Goal: Task Accomplishment & Management: Complete application form

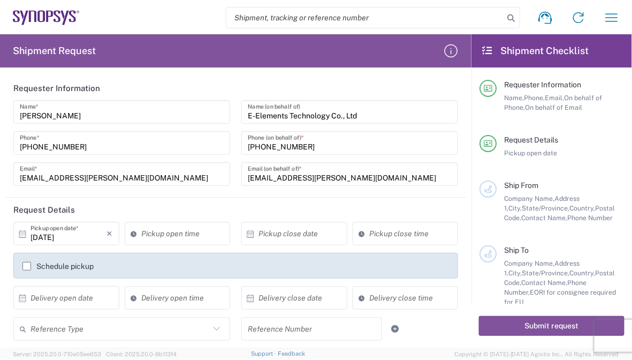
scroll to position [107, 0]
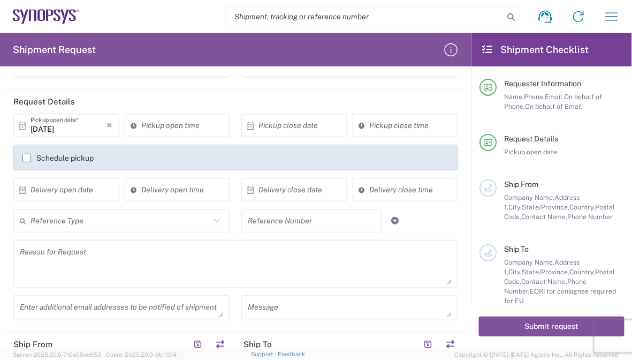
click at [274, 272] on textarea at bounding box center [236, 263] width 432 height 41
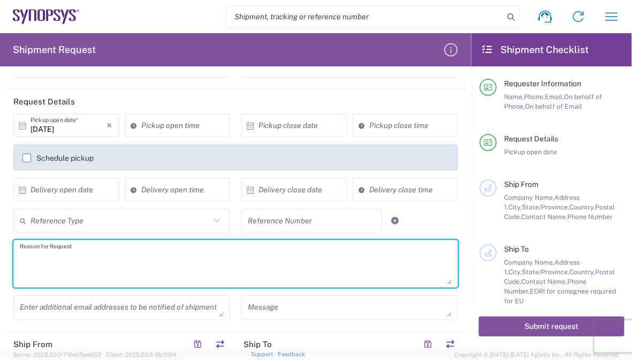
scroll to position [161, 0]
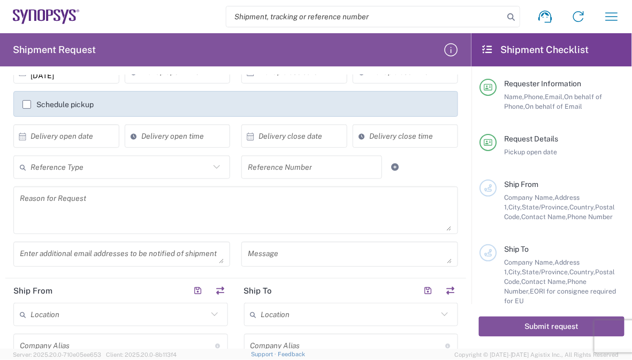
click at [153, 195] on textarea at bounding box center [236, 209] width 432 height 41
paste textarea "Shipment of 15 pcs of product SH100004216,model name HDMI_2_0_MGB2 to ALOM sub."
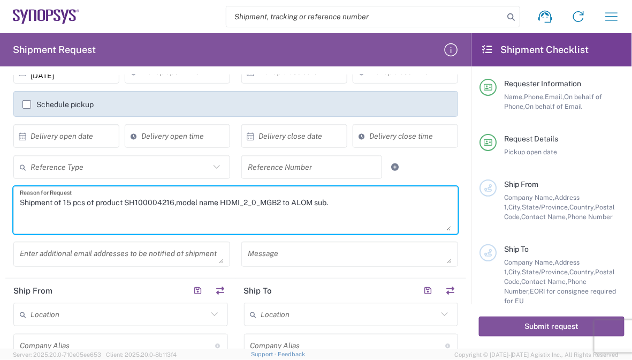
click at [71, 201] on textarea "Shipment of 15 pcs of product SH100004216,model name HDMI_2_0_MGB2 to ALOM sub." at bounding box center [236, 209] width 432 height 41
click at [68, 201] on textarea "Shipment of 15 pcs of product SH100004216,model name HDMI_2_0_MGB2 to ALOM sub." at bounding box center [236, 209] width 432 height 41
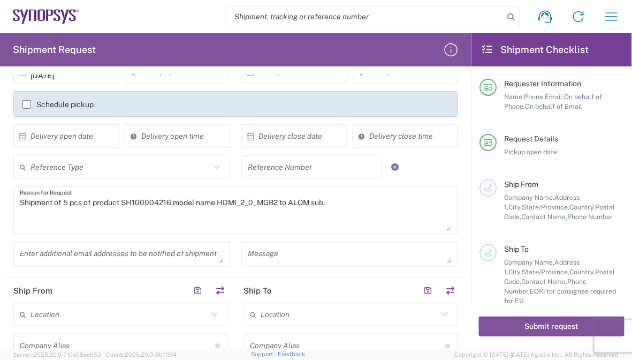
click at [141, 209] on textarea "Shipment of 5 pcs of product SH100004216,model name HDMI_2_0_MGB2 to ALOM sub." at bounding box center [236, 209] width 432 height 41
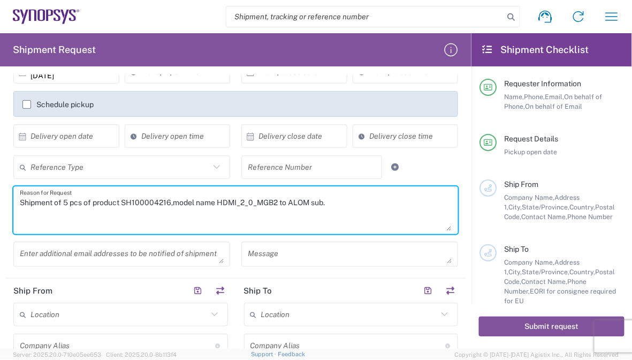
drag, startPoint x: 124, startPoint y: 201, endPoint x: 169, endPoint y: 203, distance: 45.0
click at [169, 203] on textarea "Shipment of 5 pcs of product SH100004216,model name HDMI_2_0_MGB2 to ALOM sub." at bounding box center [236, 209] width 432 height 41
paste textarea "7861"
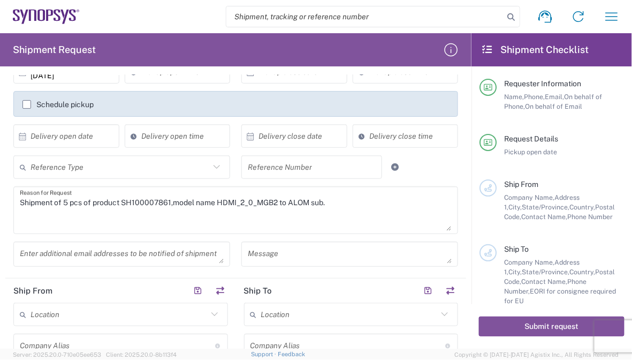
click at [242, 207] on textarea "Shipment of 5 pcs of product SH100007861,model name HDMI_2_0_MGB2 to ALOM sub." at bounding box center [236, 209] width 432 height 41
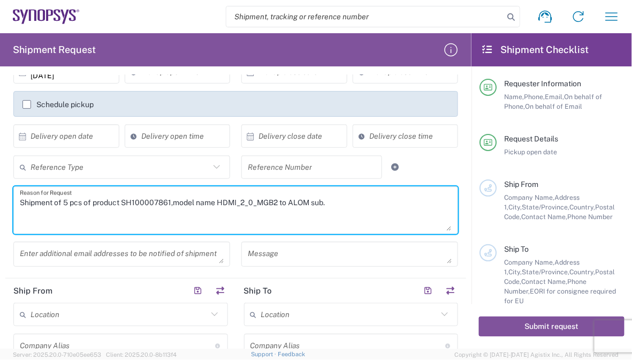
drag, startPoint x: 218, startPoint y: 201, endPoint x: 278, endPoint y: 202, distance: 59.4
click at [278, 202] on textarea "Shipment of 5 pcs of product SH100007861,model name HDMI_2_0_MGB2 to ALOM sub." at bounding box center [236, 209] width 432 height 41
paste textarea "UMR Card Panel Cover for B1(HAPS-200 1F)"
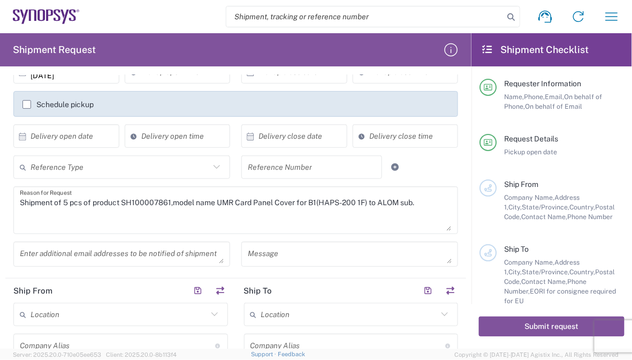
click at [345, 206] on textarea "Shipment of 5 pcs of product SH100007861,model name UMR Card Panel Cover for B1…" at bounding box center [236, 209] width 432 height 41
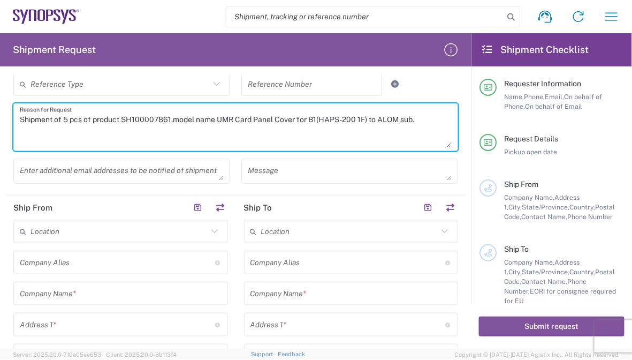
scroll to position [268, 0]
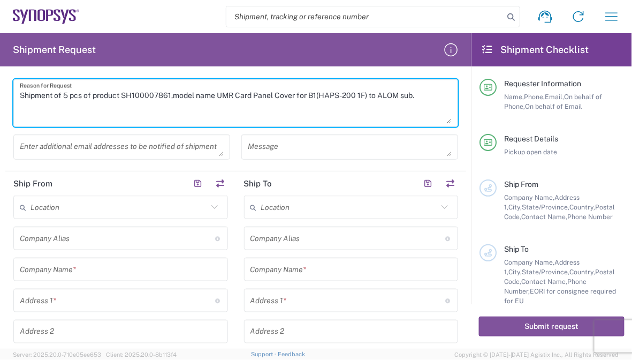
click at [423, 103] on textarea "Shipment of 5 pcs of product SH100007861,model name UMR Card Panel Cover for B1…" at bounding box center [236, 102] width 432 height 41
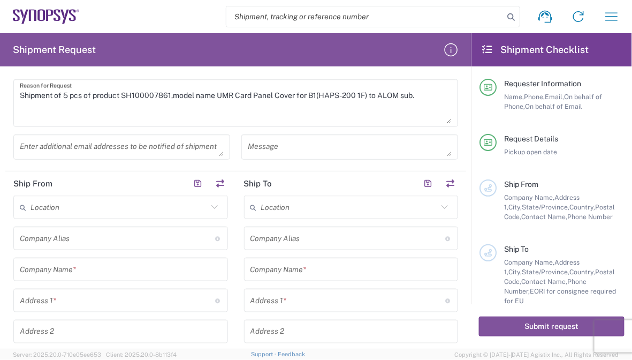
click at [241, 109] on textarea "Shipment of 5 pcs of product SH100007861,model name UMR Card Panel Cover for B1…" at bounding box center [236, 102] width 432 height 41
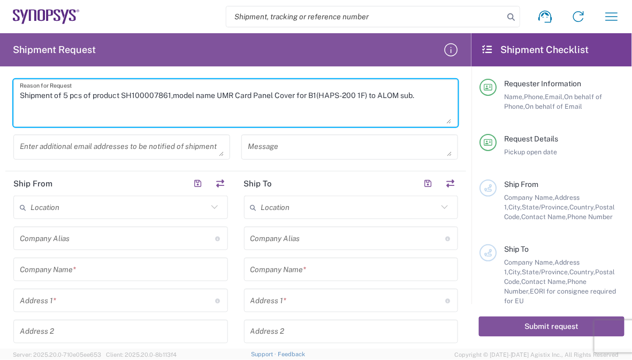
paste textarea "The shipment is transported by KWE using air freight. KWE Tracking No: 59005032…"
drag, startPoint x: 135, startPoint y: 103, endPoint x: 85, endPoint y: 105, distance: 50.9
click at [85, 105] on textarea "Shipment of 5 pcs of product SH100007861,model name UMR Card Panel Cover for B1…" at bounding box center [236, 102] width 432 height 41
paste textarea "30746"
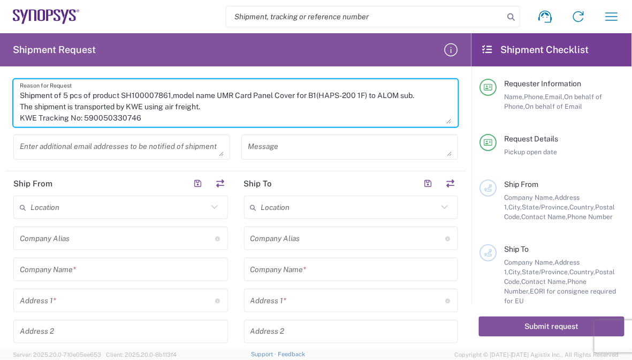
type textarea "Shipment of 5 pcs of product SH100007861,model name UMR Card Panel Cover for B1…"
click at [96, 141] on textarea at bounding box center [122, 146] width 204 height 19
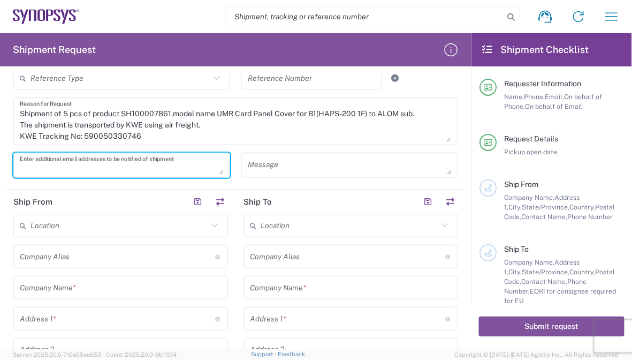
scroll to position [268, 0]
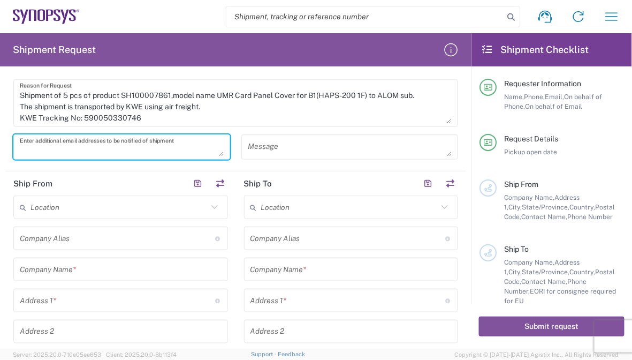
click at [151, 142] on textarea at bounding box center [122, 146] width 204 height 19
paste textarea "[EMAIL_ADDRESS][DOMAIN_NAME]"
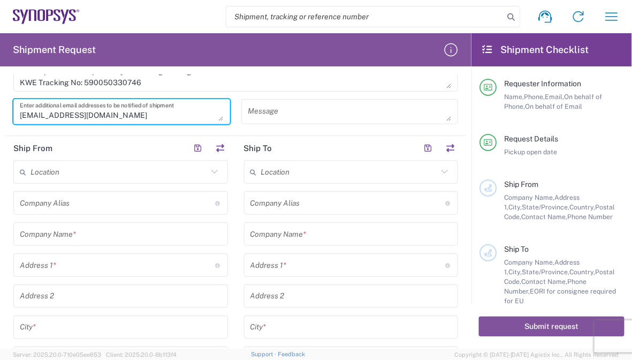
scroll to position [321, 0]
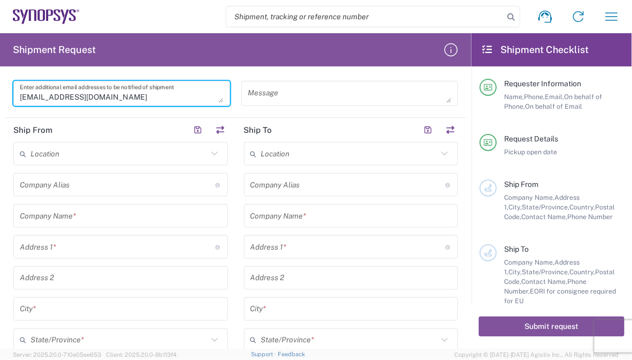
type textarea "[EMAIL_ADDRESS][DOMAIN_NAME]"
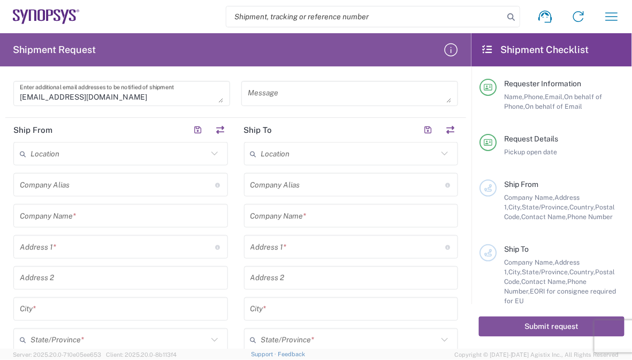
click at [342, 136] on header "Ship To" at bounding box center [351, 130] width 231 height 24
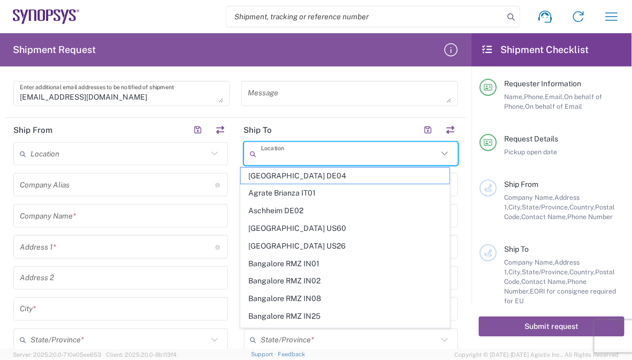
click at [340, 144] on input "text" at bounding box center [349, 153] width 177 height 19
paste input "US01 ALOM"
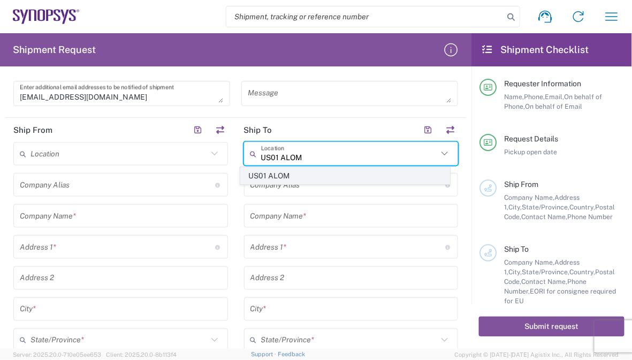
click at [295, 175] on span "US01 ALOM" at bounding box center [345, 175] width 208 height 17
type input "US01 ALOM"
type input "Synopsys c/o ALOM"
type input "[STREET_ADDRESS]"
type input "Fremont"
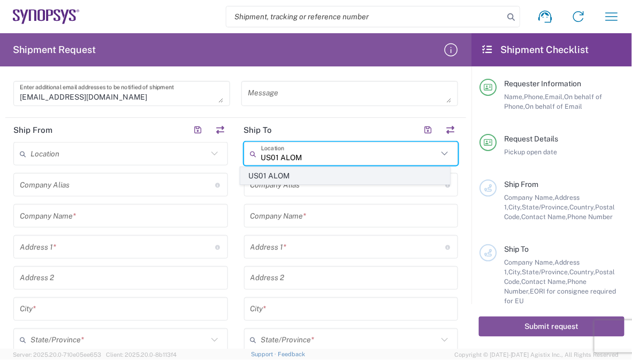
type input "[US_STATE]"
type input "94539"
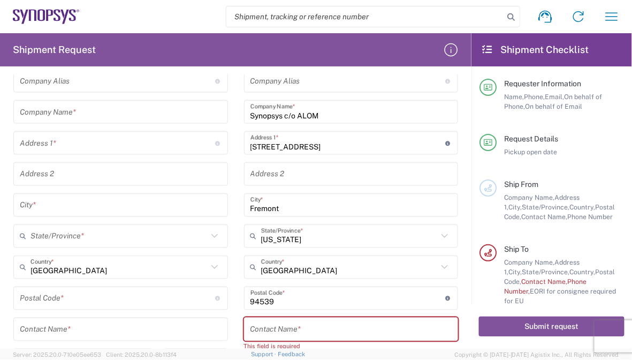
scroll to position [482, 0]
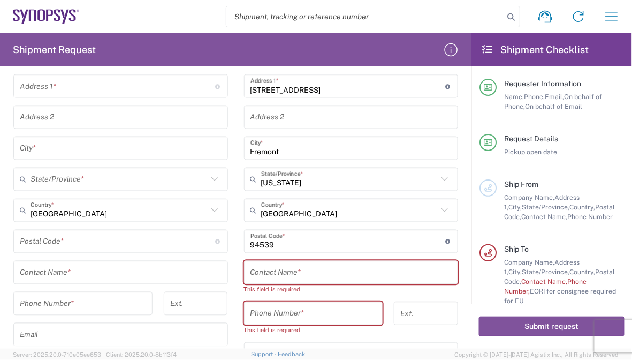
click at [309, 267] on input "text" at bounding box center [351, 272] width 202 height 19
paste input "[PERSON_NAME]"
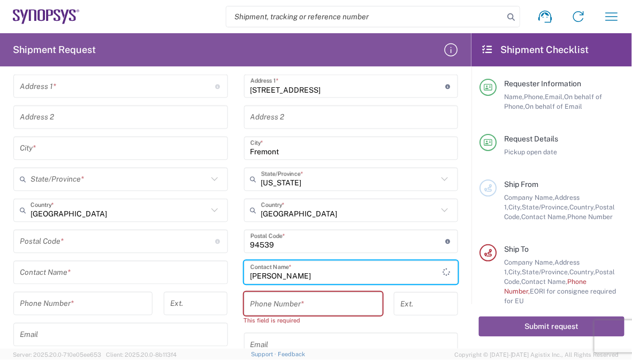
type input "[PERSON_NAME]"
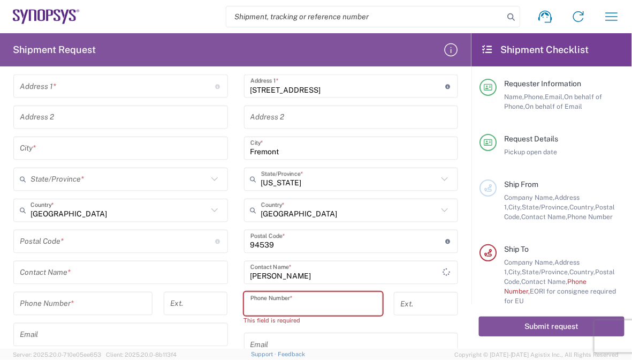
click at [286, 306] on input "tel" at bounding box center [313, 303] width 126 height 19
paste input "[PHONE_NUMBER]"
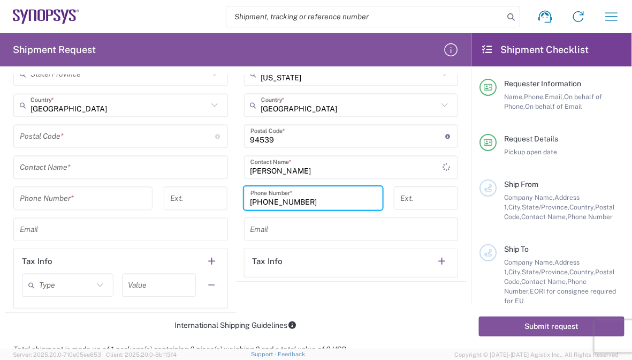
scroll to position [589, 0]
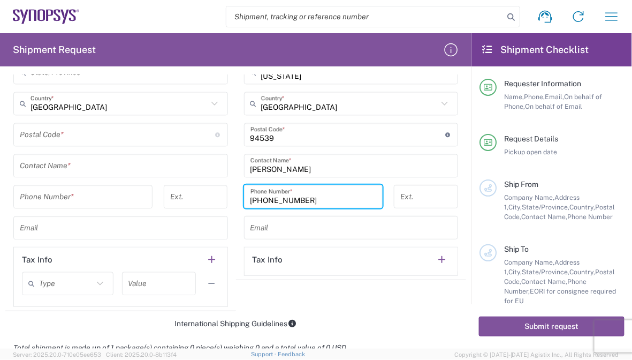
type input "[PHONE_NUMBER]"
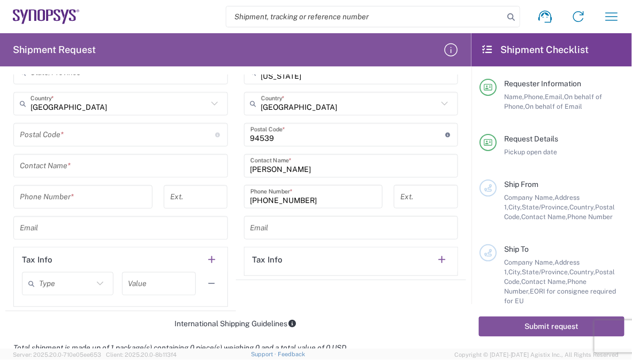
click at [309, 263] on header "Tax Info" at bounding box center [351, 259] width 213 height 24
click at [305, 231] on input "text" at bounding box center [351, 227] width 202 height 19
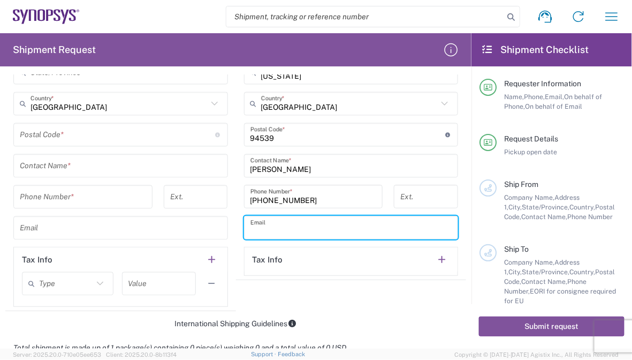
paste input "[EMAIL_ADDRESS][DOMAIN_NAME]"
type input "[EMAIL_ADDRESS][DOMAIN_NAME]"
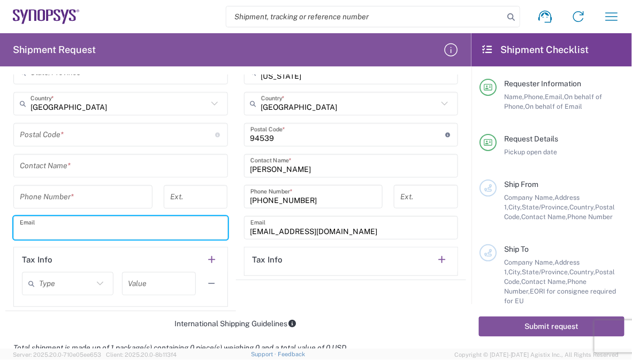
click at [134, 227] on input "text" at bounding box center [121, 227] width 202 height 19
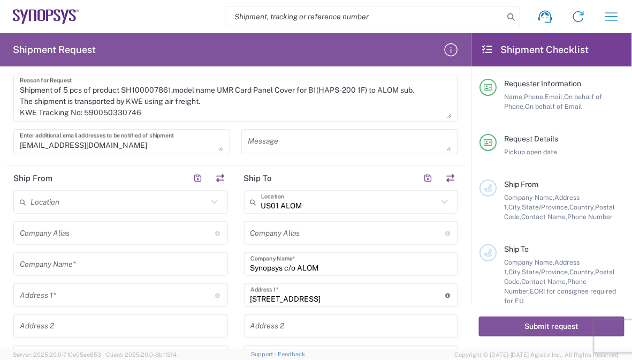
scroll to position [268, 0]
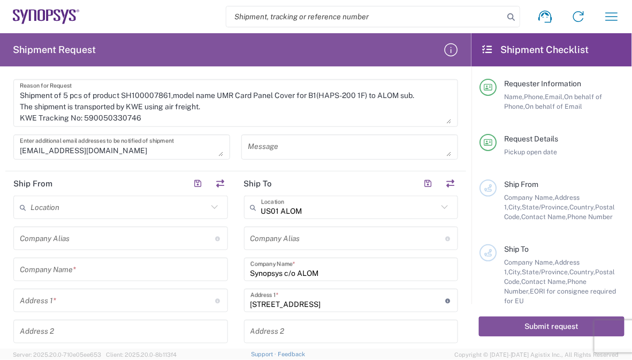
click at [35, 265] on input "text" at bounding box center [121, 269] width 202 height 19
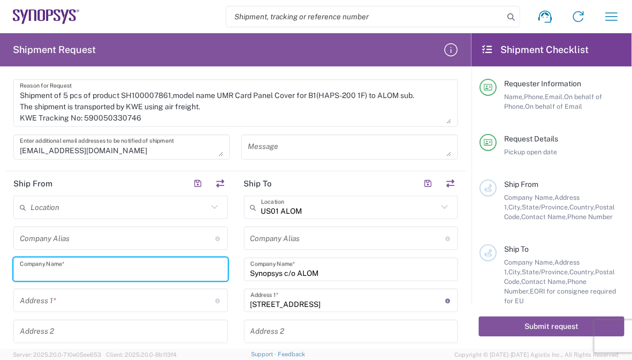
type input "E-Elements Technology Co., Ltd"
type input "[STREET_ADDRESS]"
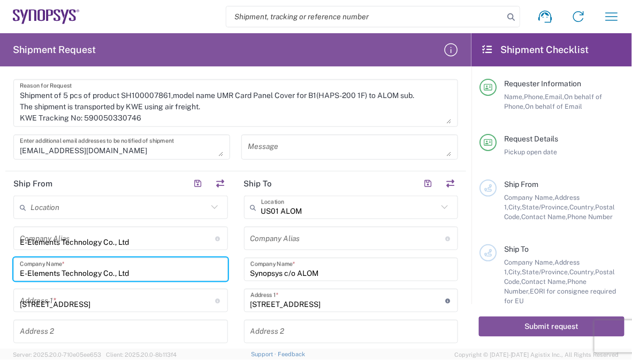
type input "Neihu Dist., [GEOGRAPHIC_DATA], [GEOGRAPHIC_DATA] (R.O.C.)"
type input "[GEOGRAPHIC_DATA]"
type input "台灣"
type input "11491"
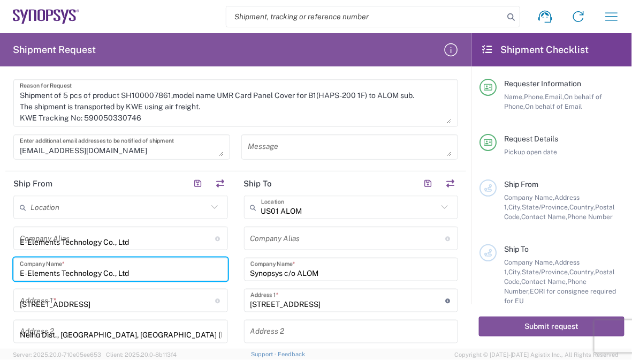
type input "[PERSON_NAME]"
type input "0227918139"
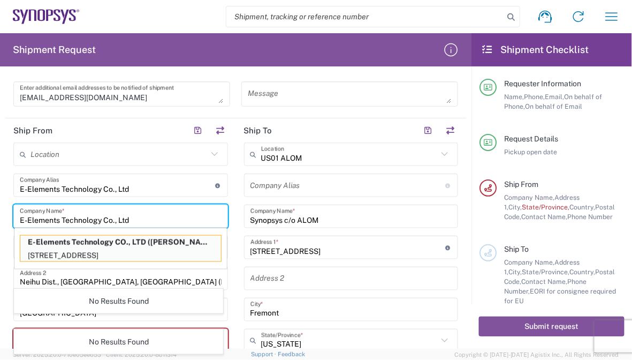
scroll to position [375, 0]
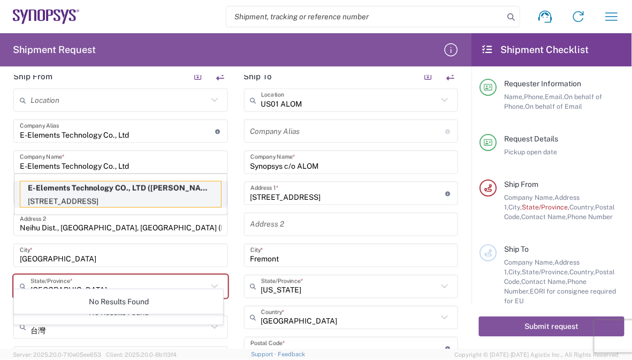
click at [94, 188] on p "E-Elements Technology CO., LTD ([PERSON_NAME])" at bounding box center [120, 187] width 201 height 13
type input "E-Elements Technology CO., LTD"
type input "[STREET_ADDRESS]"
type input "Taiwan R.O.C"
type input "[GEOGRAPHIC_DATA]"
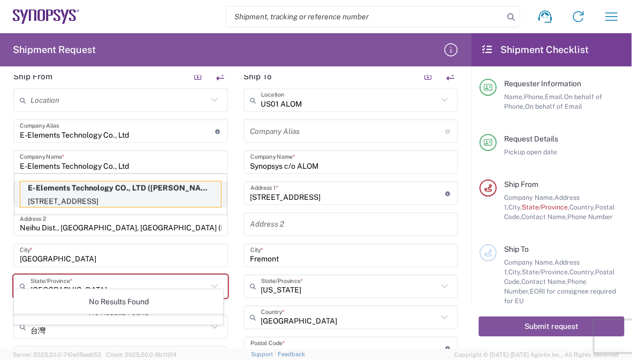
type input "[GEOGRAPHIC_DATA]"
type input "[PERSON_NAME]"
type input "886-2-2791-8139"
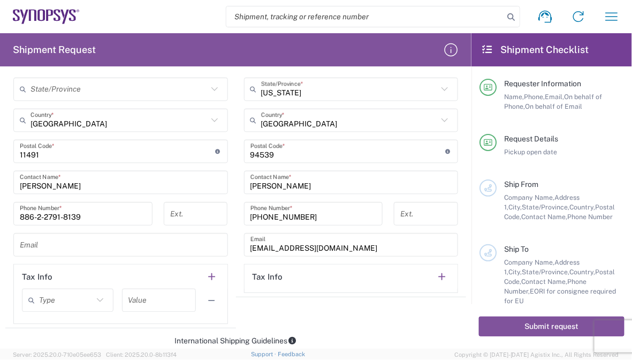
scroll to position [589, 0]
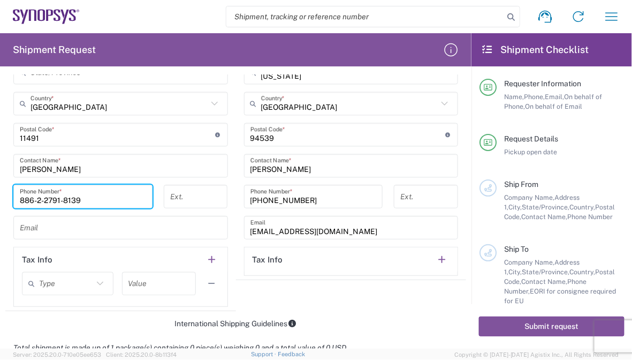
click at [87, 198] on input "886-2-2791-8139" at bounding box center [83, 196] width 126 height 19
click at [89, 174] on div "[PERSON_NAME] Contact Name *" at bounding box center [120, 166] width 215 height 24
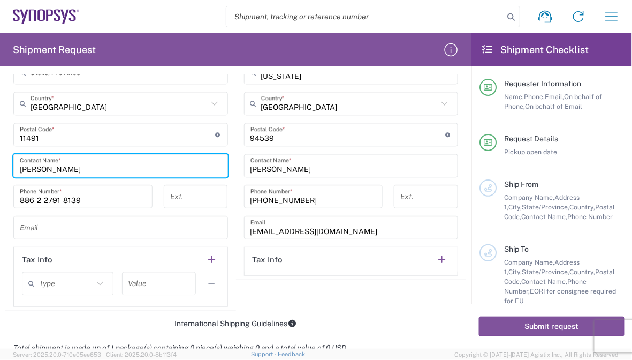
click at [90, 170] on input "[PERSON_NAME]" at bounding box center [121, 165] width 202 height 19
drag, startPoint x: 89, startPoint y: 167, endPoint x: 9, endPoint y: 178, distance: 81.4
click at [1, 177] on form "Requester Information [PERSON_NAME] Name * [PHONE_NUMBER] Phone * [EMAIL_ADDRES…" at bounding box center [235, 211] width 471 height 273
paste input "[PERSON_NAME]"
type input "[PERSON_NAME]"
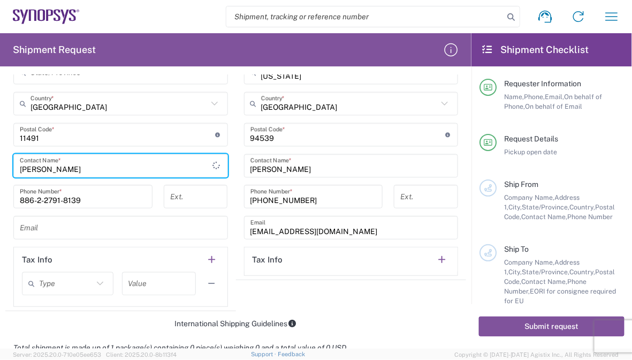
click at [190, 189] on input "tel" at bounding box center [195, 196] width 51 height 19
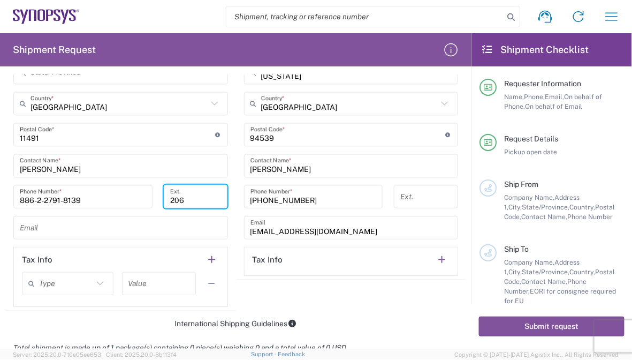
type input "206"
click at [71, 228] on input "text" at bounding box center [121, 227] width 202 height 19
paste input "[EMAIL_ADDRESS][DOMAIN_NAME]"
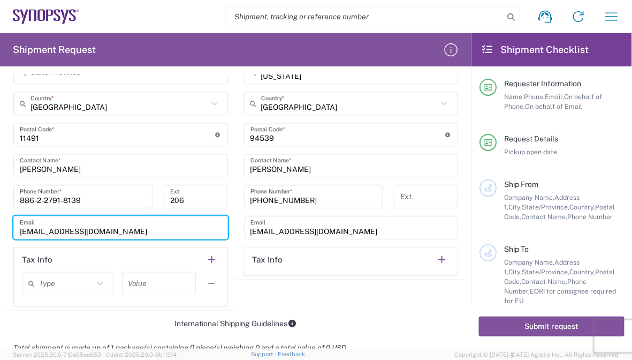
type input "[EMAIL_ADDRESS][DOMAIN_NAME]"
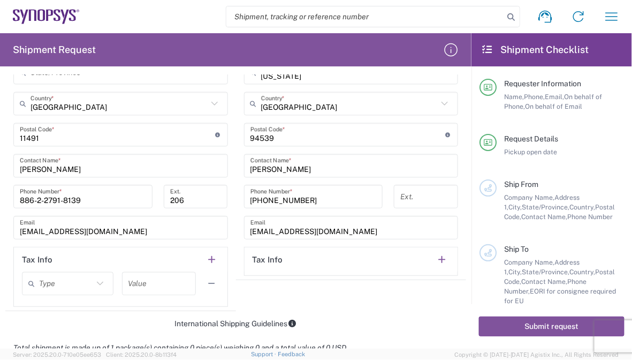
click at [269, 301] on agx-shipment-stop-widget "Ship To [GEOGRAPHIC_DATA] ALOM Location [GEOGRAPHIC_DATA] [GEOGRAPHIC_DATA] Agr…" at bounding box center [351, 80] width 231 height 461
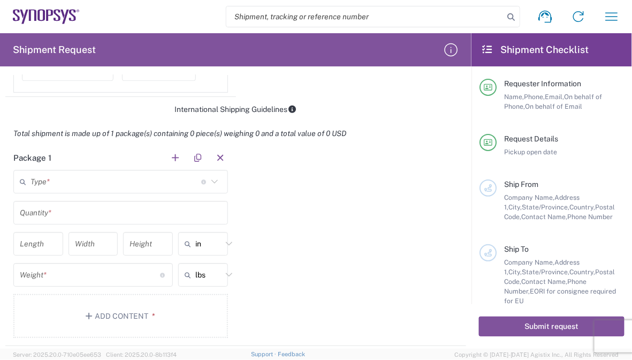
scroll to position [856, 0]
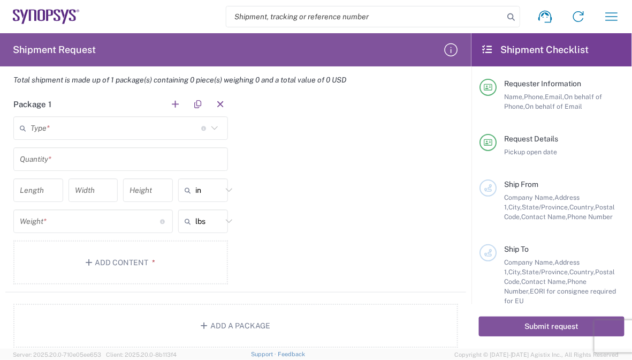
click at [147, 116] on div "Type * Material used to package goods" at bounding box center [120, 128] width 215 height 24
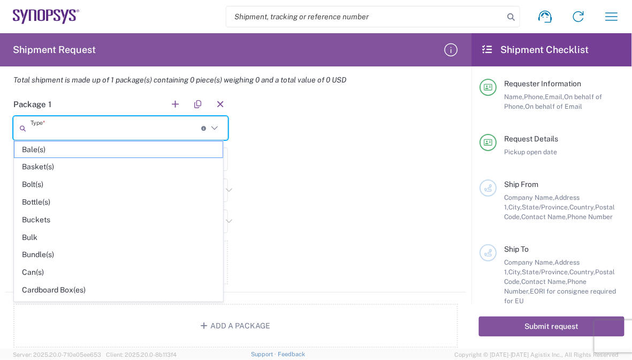
click at [146, 124] on input "text" at bounding box center [115, 128] width 171 height 19
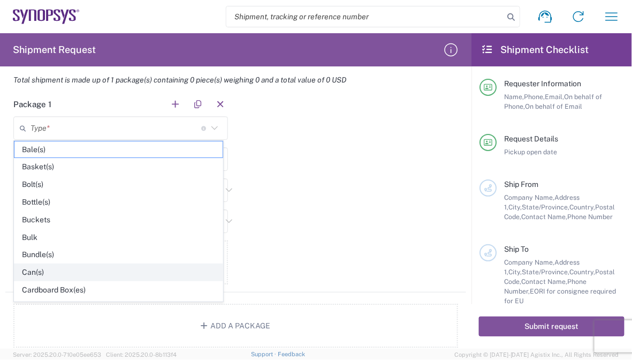
click at [30, 267] on span "Can(s)" at bounding box center [118, 272] width 208 height 17
type input "Can(s)"
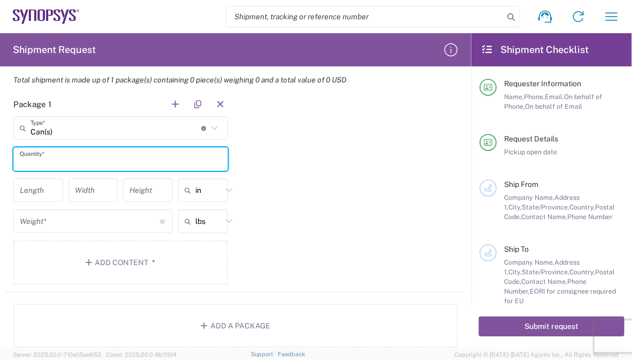
click at [81, 162] on input "text" at bounding box center [121, 159] width 202 height 19
type input "1"
click at [201, 187] on input "text" at bounding box center [208, 189] width 27 height 17
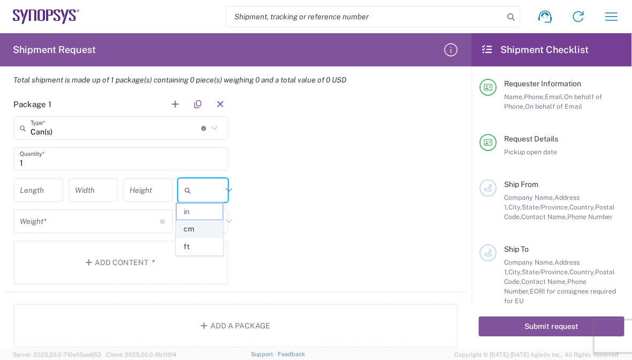
click at [190, 234] on span "cm" at bounding box center [200, 228] width 47 height 17
type input "cm"
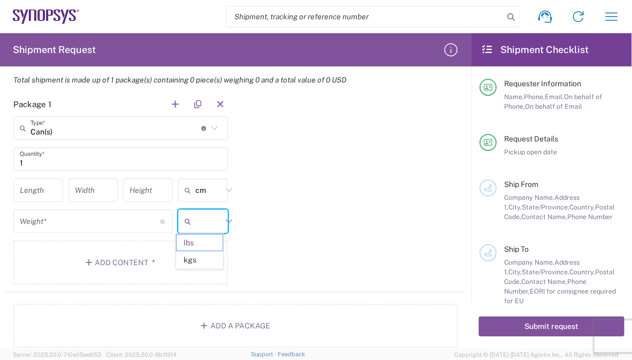
click at [207, 223] on input "text" at bounding box center [208, 220] width 27 height 17
click at [192, 255] on span "kgs" at bounding box center [200, 259] width 47 height 17
type input "kgs"
click at [306, 226] on div "Package 1 Can(s) Type * Material used to package goods Bale(s) Basket(s) Bolt(s…" at bounding box center [235, 192] width 461 height 200
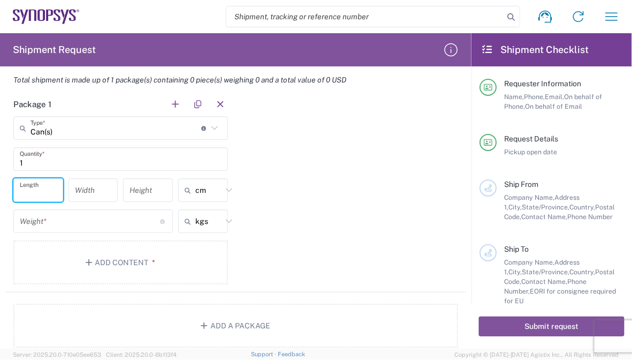
click at [38, 188] on input "number" at bounding box center [38, 190] width 37 height 19
type input "30"
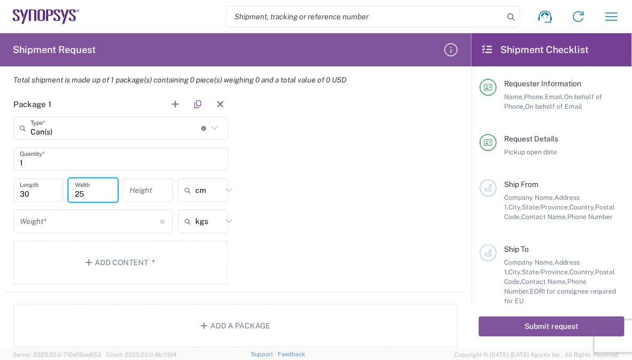
type input "25"
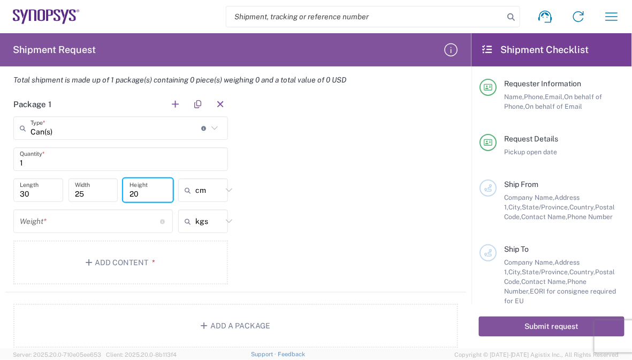
type input "20"
type input "cm"
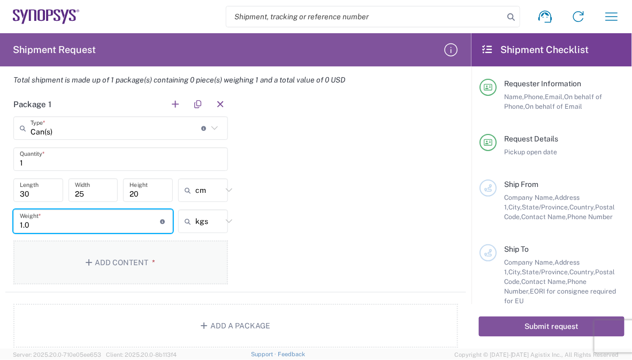
type input "1.0"
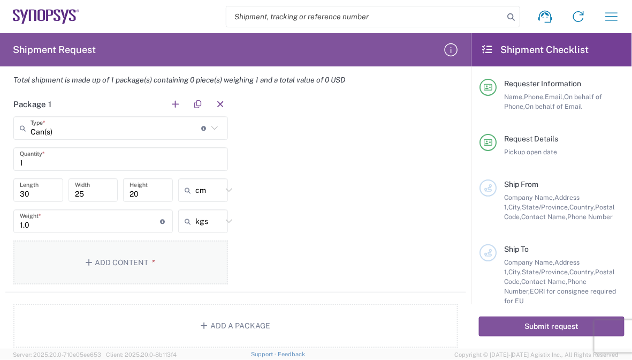
click at [161, 249] on button "Add Content *" at bounding box center [120, 262] width 215 height 44
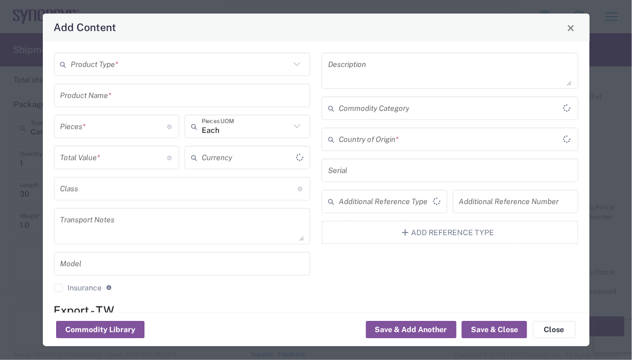
type input "US Dollar"
click at [154, 68] on input "text" at bounding box center [180, 64] width 219 height 19
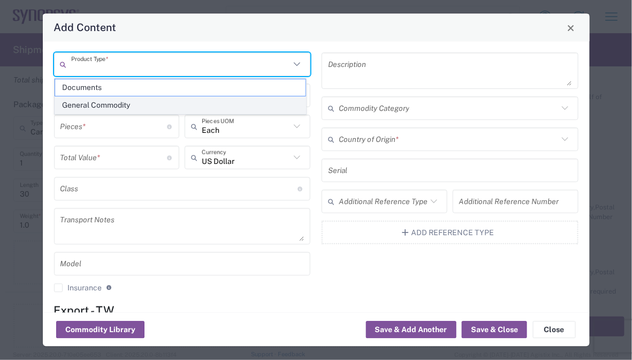
click at [127, 101] on span "General Commodity" at bounding box center [180, 105] width 250 height 17
type input "General Commodity"
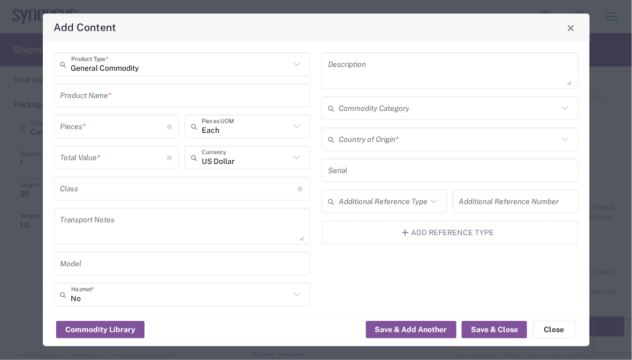
click at [73, 91] on input "text" at bounding box center [182, 95] width 244 height 19
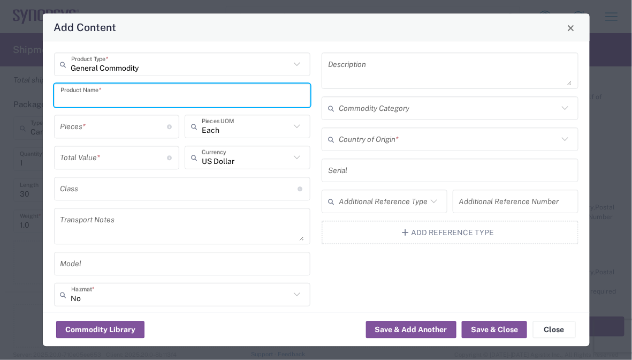
paste input "UMR Card Panel Cover for B1(HAPS-200 1F)"
type input "UMR Card Panel Cover for B1(HAPS-200 1F)"
click at [100, 121] on input "number" at bounding box center [113, 126] width 107 height 19
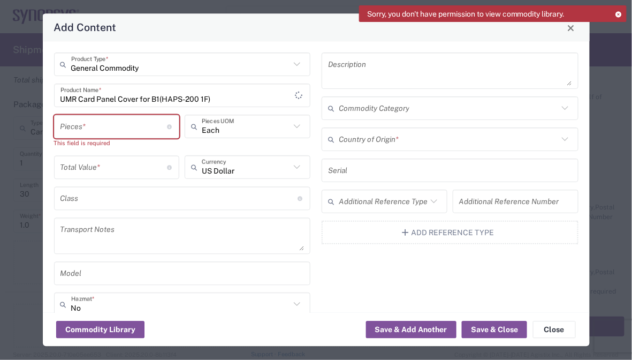
click at [124, 128] on input "number" at bounding box center [113, 126] width 107 height 19
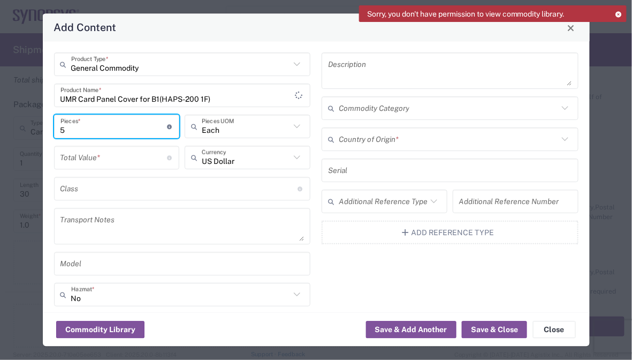
type input "5"
click at [138, 158] on input "number" at bounding box center [113, 157] width 107 height 19
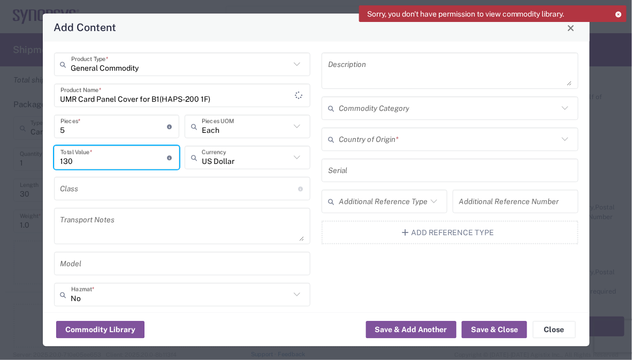
type input "130"
click at [119, 196] on input "text" at bounding box center [179, 188] width 238 height 19
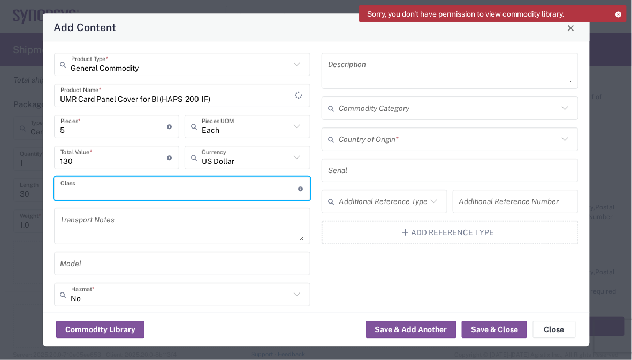
click at [121, 217] on textarea at bounding box center [182, 226] width 244 height 30
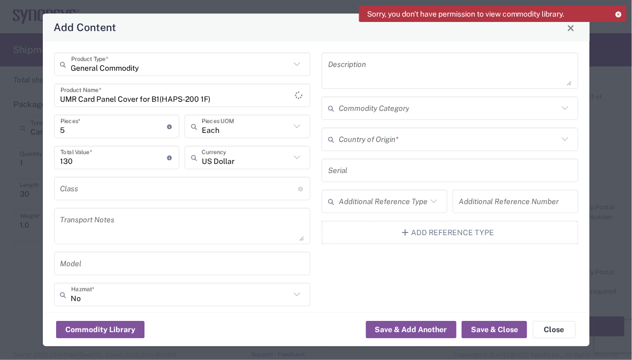
click at [140, 225] on textarea at bounding box center [182, 226] width 244 height 30
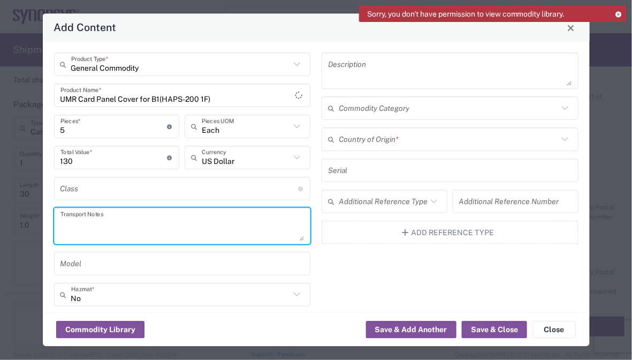
paste textarea "The shipment is transported by KWE using air freight."
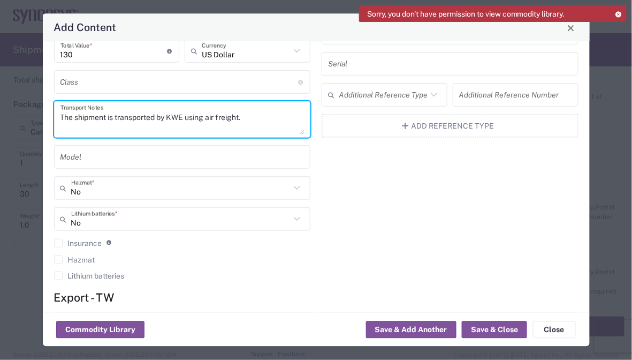
scroll to position [0, 0]
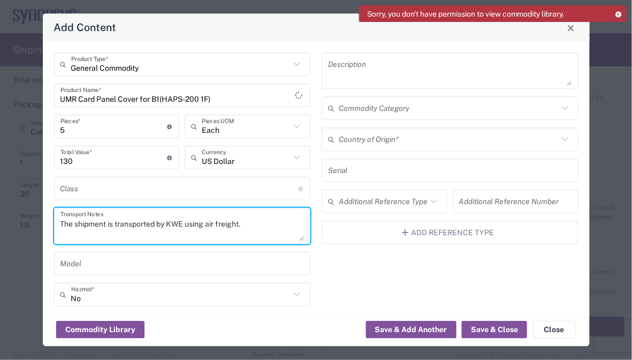
type textarea "The shipment is transported by KWE using air freight."
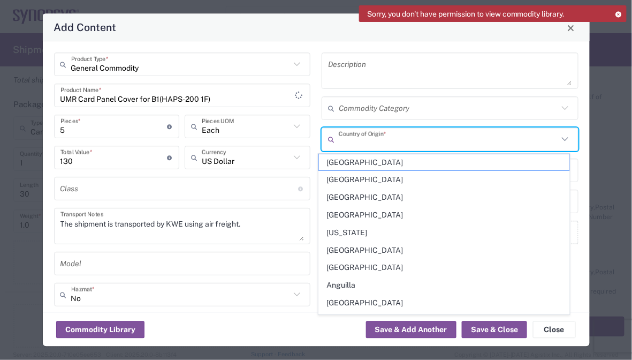
click at [400, 146] on input "text" at bounding box center [448, 139] width 219 height 19
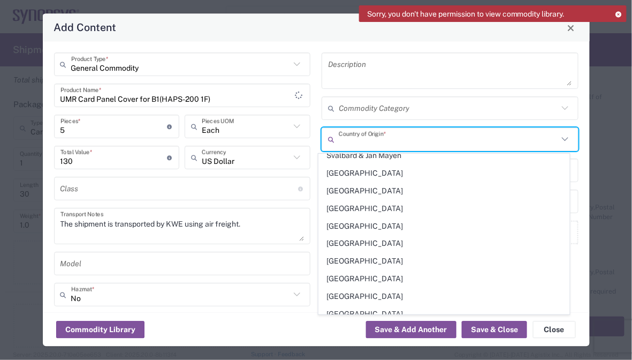
scroll to position [3745, 0]
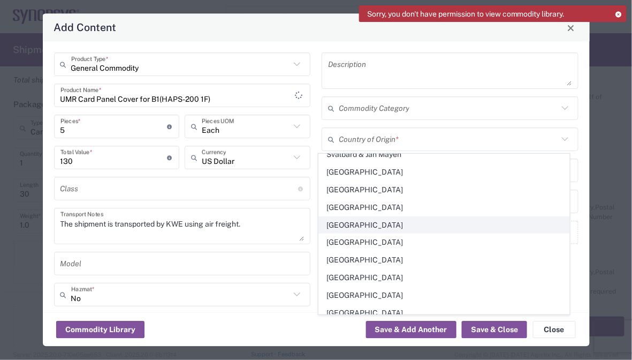
click at [361, 217] on span "[GEOGRAPHIC_DATA]" at bounding box center [444, 225] width 250 height 17
type input "[GEOGRAPHIC_DATA]"
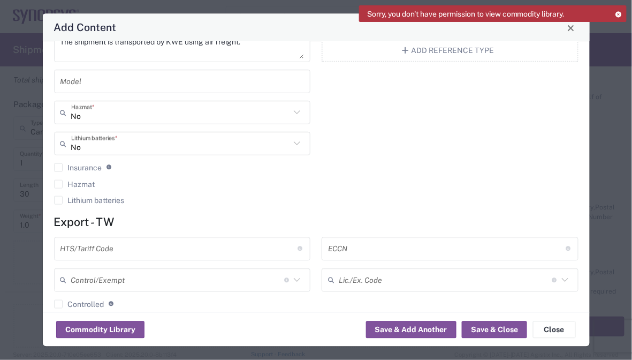
scroll to position [265, 0]
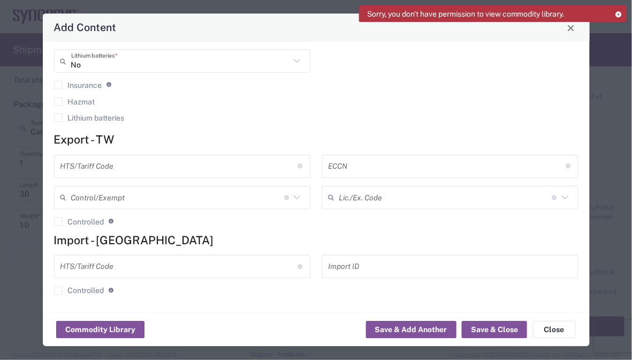
click at [226, 157] on input "text" at bounding box center [179, 166] width 238 height 19
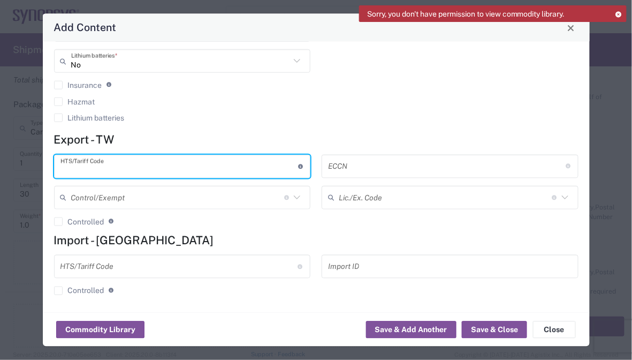
click at [145, 167] on input "text" at bounding box center [179, 166] width 238 height 19
paste input "8473.30.1180"
type input "8473.30.1180"
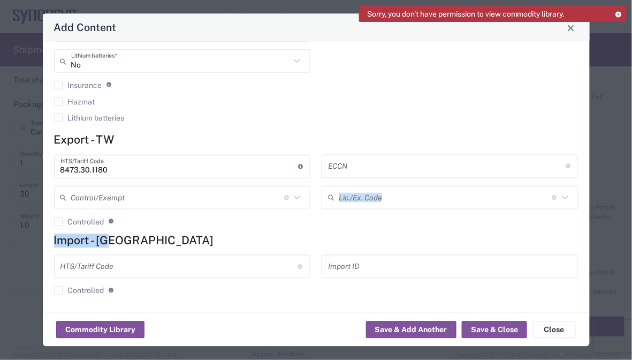
click at [384, 232] on form "Export - TW 8473.30.1180 HTS/Tariff Code 10-digit U.S. import and export statis…" at bounding box center [316, 218] width 524 height 170
click at [488, 327] on button "Save & Close" at bounding box center [494, 329] width 65 height 17
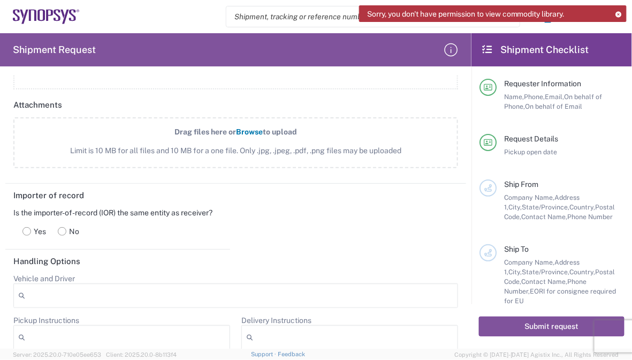
scroll to position [1124, 0]
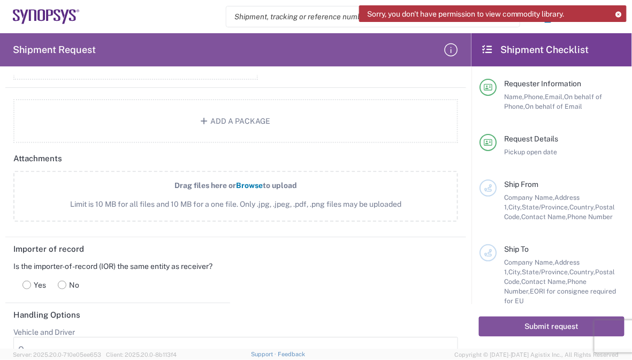
click at [227, 198] on span "Limit is 10 MB for all files and 10 MB for a one file. Only .jpg, .jpeg, .pdf, …" at bounding box center [236, 203] width 398 height 11
click at [0, 0] on input "Drag files here or Browse to upload Limit is 10 MB for all files and 10 MB for …" at bounding box center [0, 0] width 0 height 0
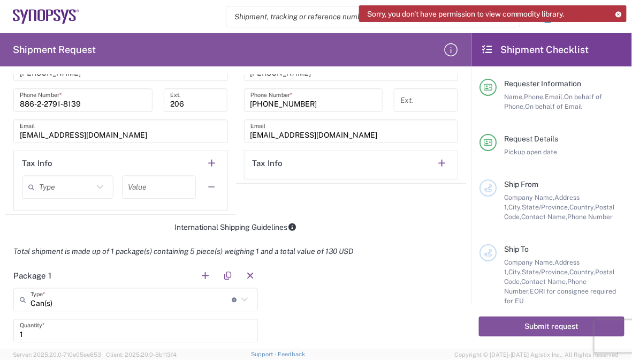
scroll to position [803, 0]
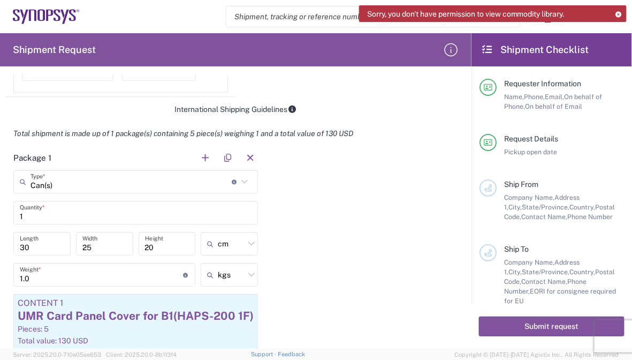
click at [369, 242] on div "Package 1 Can(s) Type * Material used to package goods Bale(s) Basket(s) Bolt(s…" at bounding box center [235, 277] width 461 height 263
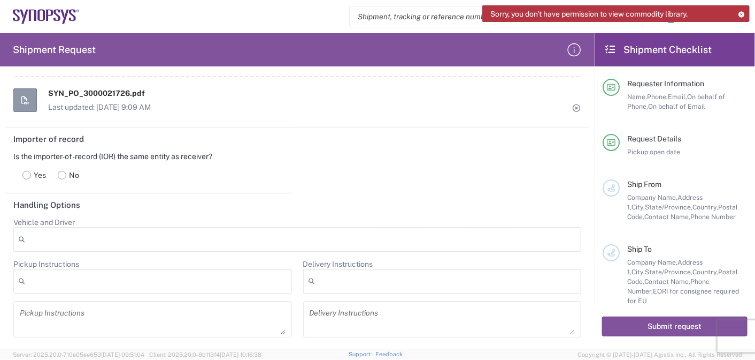
scroll to position [1284, 0]
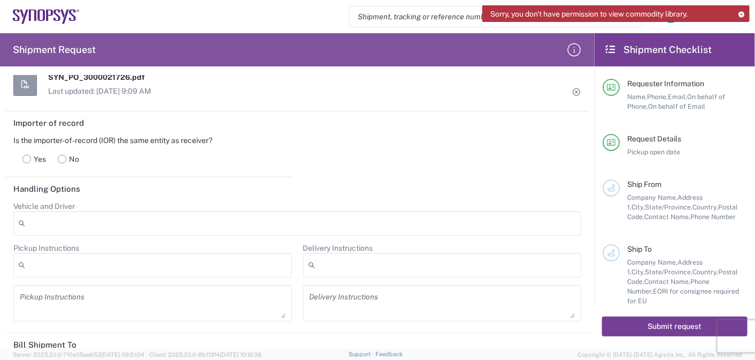
click at [663, 335] on button "Submit request" at bounding box center [675, 326] width 146 height 20
